Goal: Find specific page/section: Find specific page/section

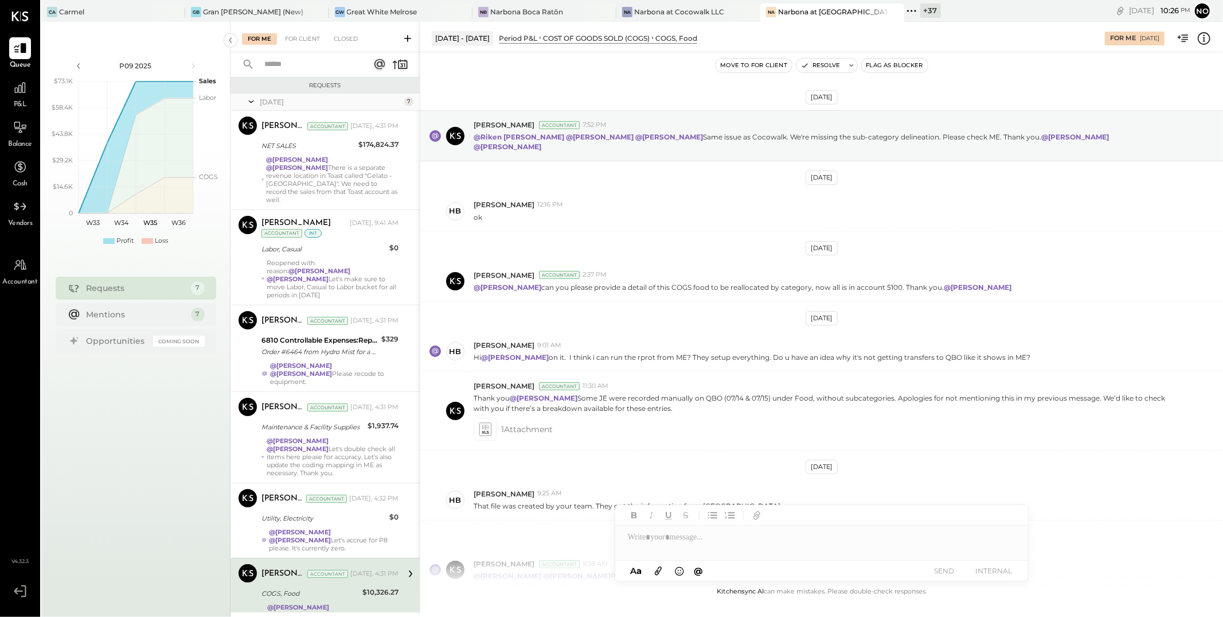
scroll to position [117, 0]
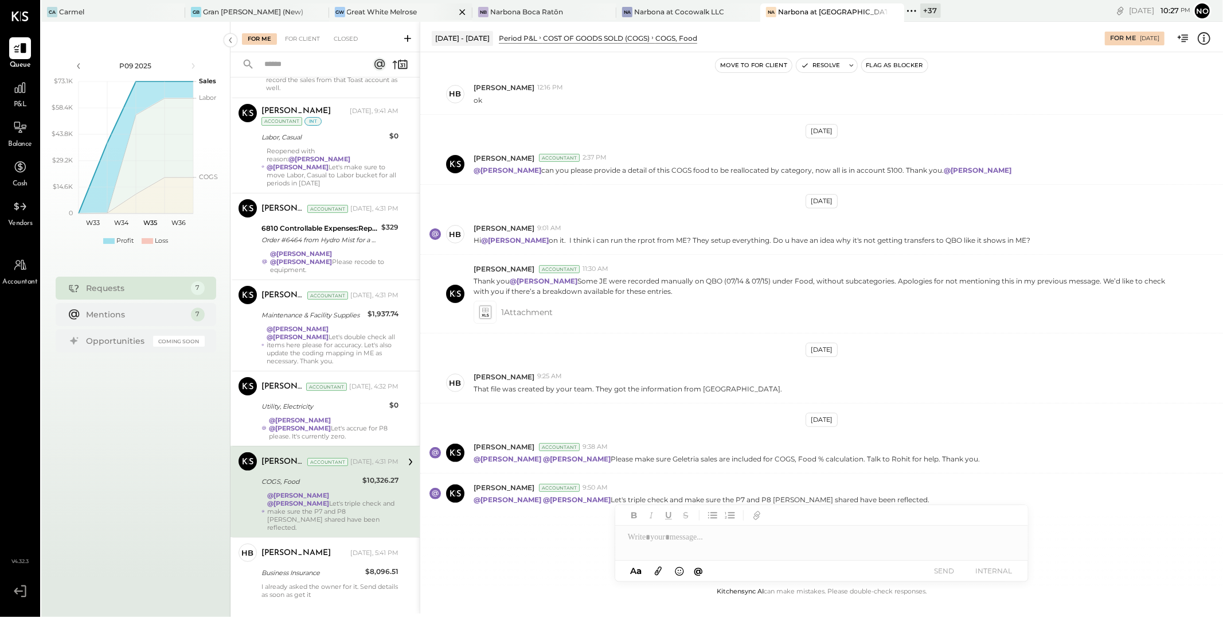
click at [366, 13] on div "Great White Melrose" at bounding box center [382, 12] width 71 height 10
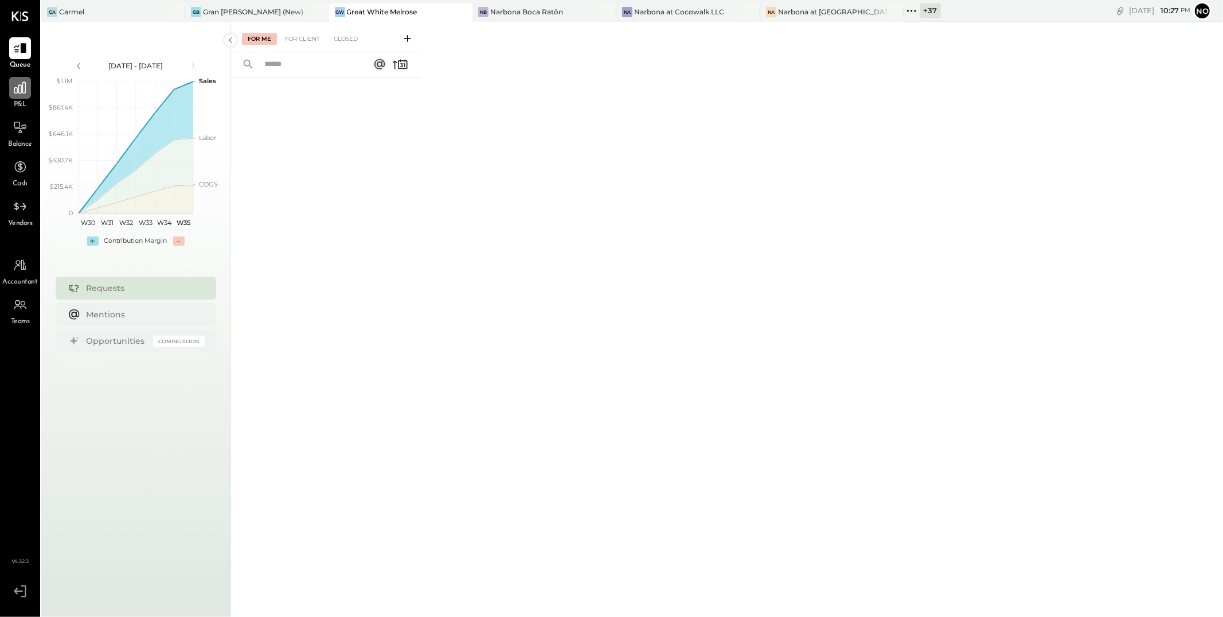
click at [17, 91] on icon at bounding box center [19, 87] width 11 height 11
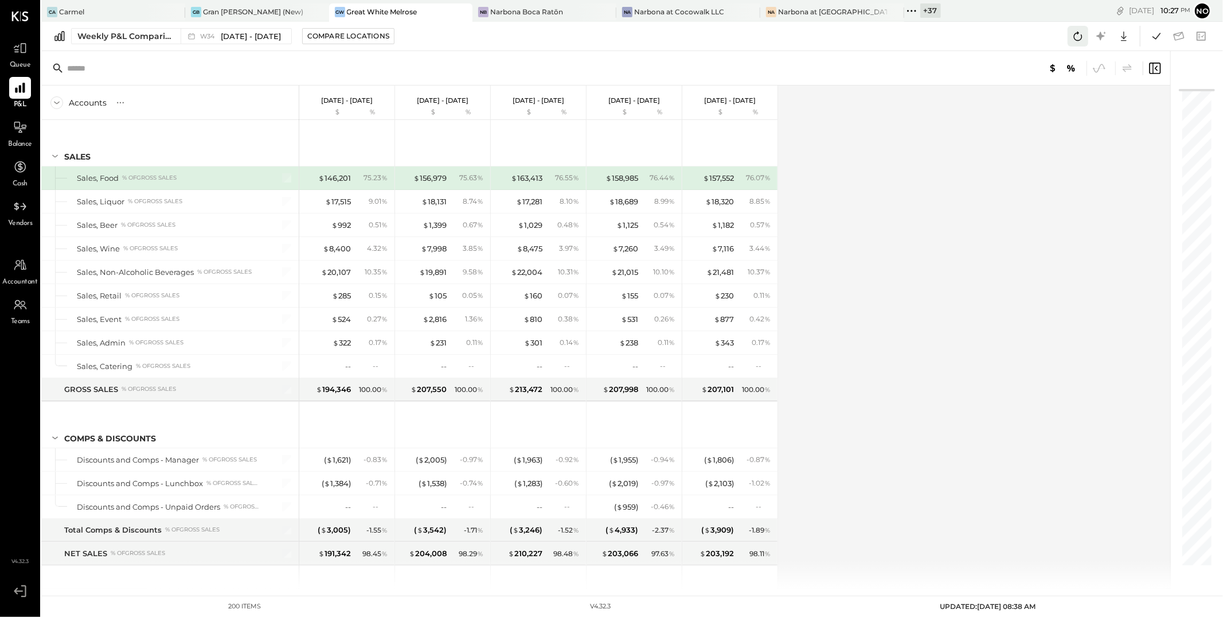
click at [1072, 39] on icon at bounding box center [1078, 36] width 15 height 15
click at [1162, 37] on icon at bounding box center [1156, 36] width 15 height 15
